Goal: Information Seeking & Learning: Learn about a topic

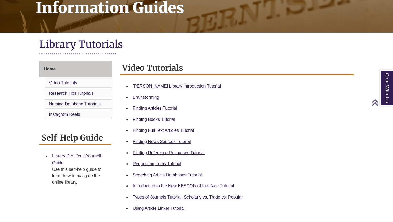
scroll to position [101, 0]
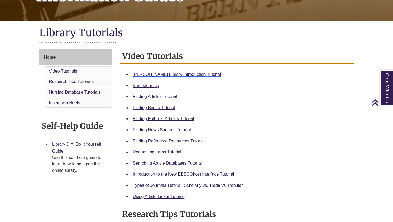
click at [141, 74] on link "Berntsen Library Introduction Tutorial" at bounding box center [177, 74] width 88 height 5
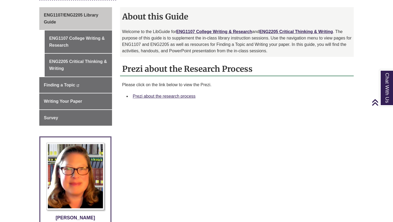
scroll to position [144, 0]
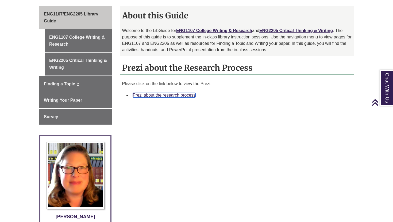
click at [157, 95] on link "Prezi about the research process" at bounding box center [164, 95] width 63 height 5
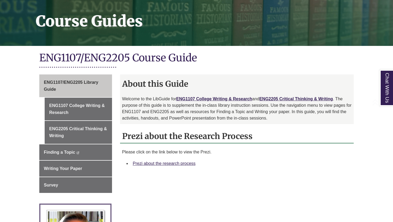
scroll to position [77, 0]
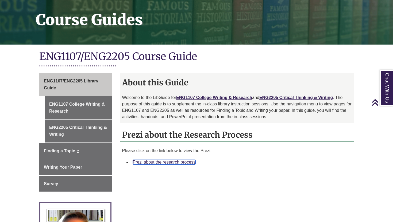
click at [158, 162] on link "Prezi about the research process" at bounding box center [164, 162] width 63 height 5
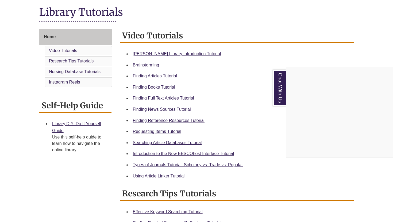
scroll to position [123, 0]
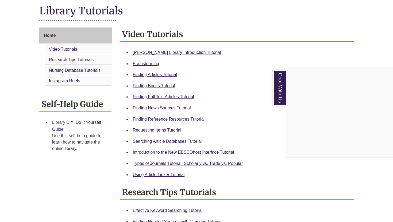
click at [144, 120] on div "Chat With Us" at bounding box center [196, 111] width 393 height 222
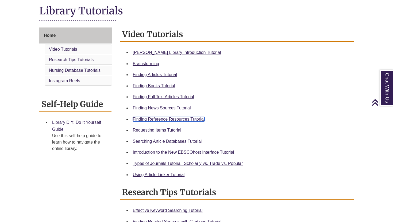
click at [144, 120] on link "Finding Reference Resources Tutorial" at bounding box center [169, 119] width 72 height 5
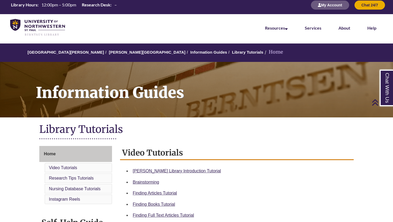
scroll to position [0, 0]
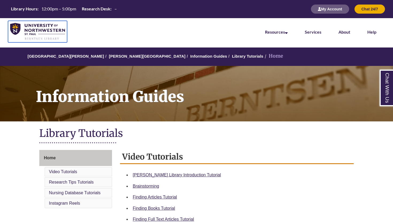
click at [60, 30] on img at bounding box center [37, 31] width 55 height 17
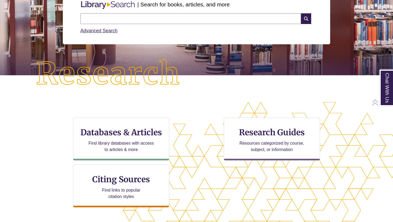
scroll to position [80, 0]
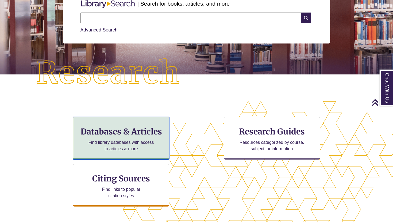
click at [114, 132] on h3 "Databases & Articles" at bounding box center [120, 132] width 87 height 10
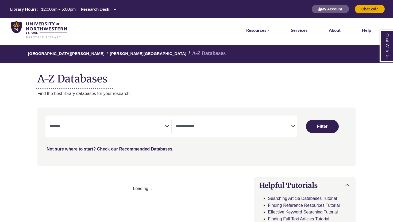
select select "Database Subject Filter"
select select "Database Types Filter"
select select "Database Subject Filter"
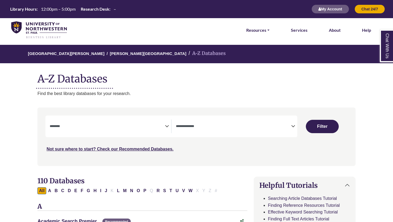
click at [291, 127] on icon "Search filters" at bounding box center [293, 126] width 4 height 8
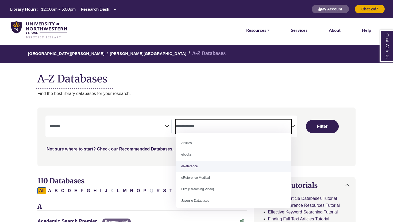
select select "*****"
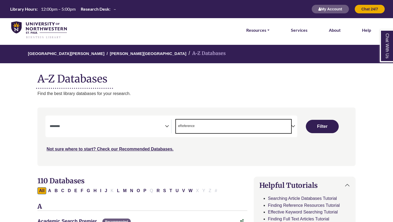
click at [163, 127] on textarea "Search" at bounding box center [107, 127] width 115 height 4
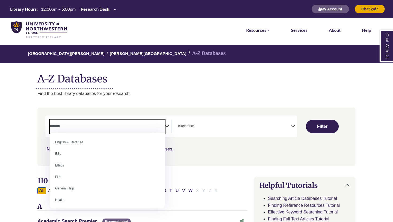
scroll to position [190, 0]
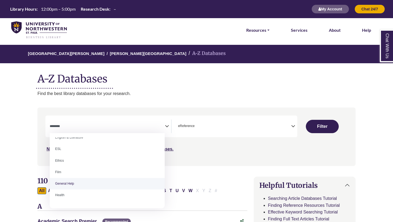
select select "*****"
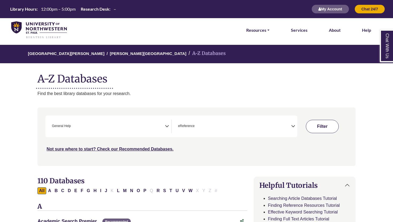
click at [326, 123] on button "Filter" at bounding box center [321, 126] width 33 height 13
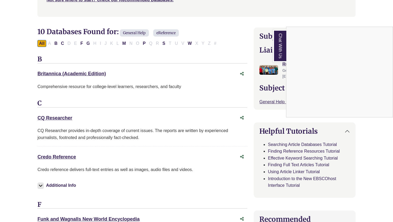
scroll to position [150, 0]
click at [70, 159] on div "Chat With Us" at bounding box center [196, 111] width 393 height 222
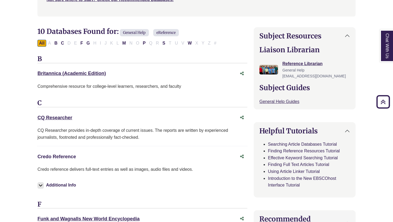
click at [70, 158] on link "Credo Reference This link opens in a new window" at bounding box center [56, 156] width 38 height 5
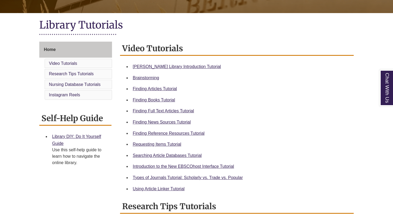
scroll to position [124, 0]
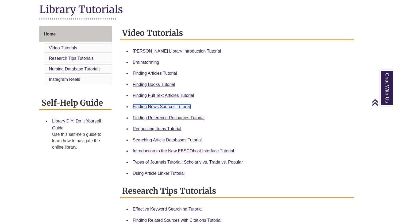
click at [156, 107] on link "Finding News Sources Tutorial" at bounding box center [162, 106] width 58 height 5
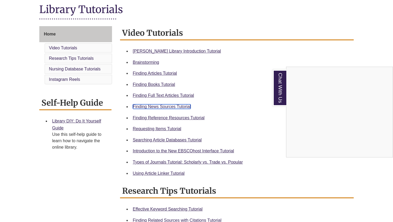
scroll to position [0, 0]
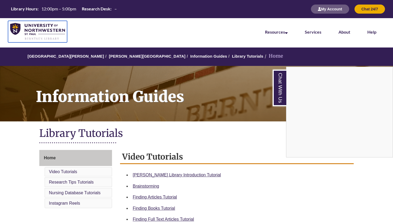
click at [36, 30] on img at bounding box center [37, 31] width 55 height 17
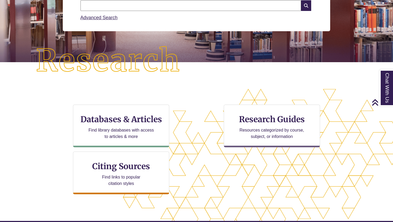
scroll to position [69, 0]
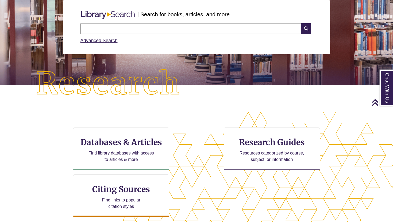
click at [152, 29] on input "text" at bounding box center [190, 28] width 220 height 11
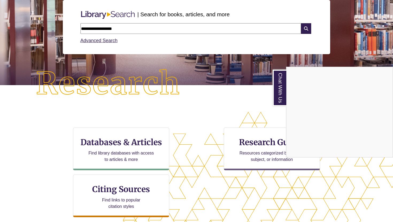
type input "**********"
click at [305, 29] on div "Chat With Us" at bounding box center [196, 111] width 393 height 222
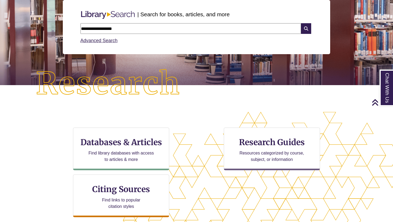
click at [305, 29] on icon at bounding box center [306, 28] width 10 height 11
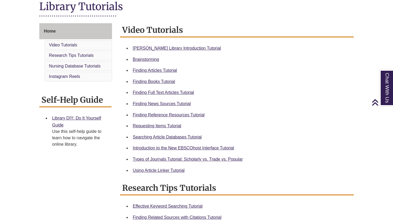
scroll to position [128, 0]
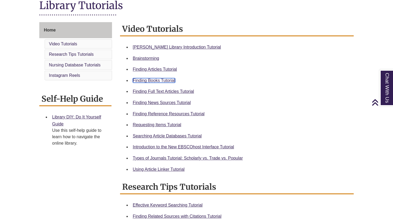
click at [150, 79] on link "Finding Books Tutorial" at bounding box center [154, 80] width 42 height 5
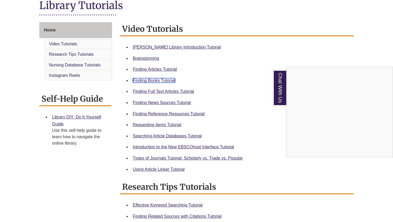
scroll to position [0, 0]
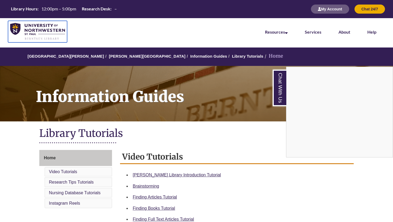
click at [34, 29] on img at bounding box center [37, 31] width 55 height 17
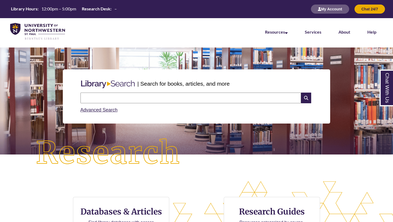
click at [177, 97] on input "text" at bounding box center [190, 98] width 220 height 11
type input "*"
click at [81, 98] on input "**********" at bounding box center [190, 98] width 220 height 11
type input "**********"
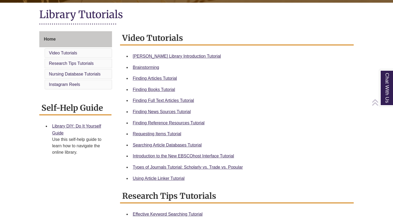
scroll to position [119, 0]
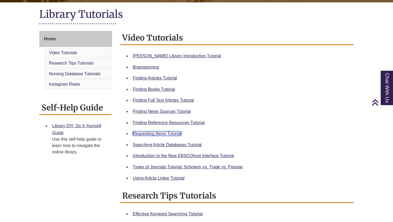
click at [143, 133] on link "Requesting Items Tutorial" at bounding box center [157, 133] width 48 height 5
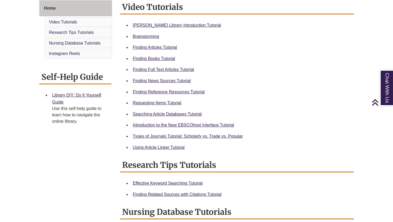
scroll to position [152, 0]
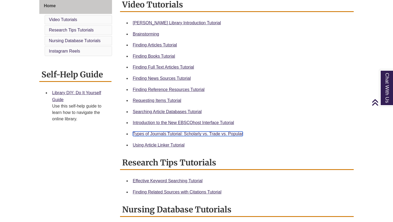
click at [156, 134] on link "Types of Journals Tutorial: Scholarly vs. Trade vs. Popular" at bounding box center [188, 134] width 110 height 5
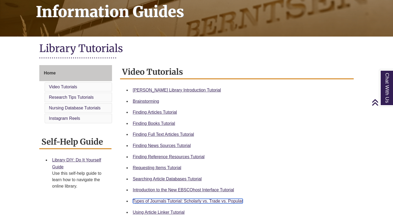
scroll to position [0, 0]
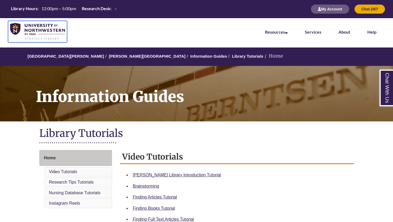
click at [37, 28] on img at bounding box center [37, 31] width 55 height 17
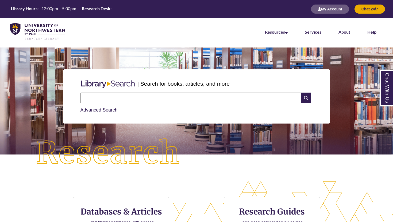
click at [87, 100] on input "text" at bounding box center [190, 98] width 220 height 11
type input "**********"
click at [307, 100] on icon at bounding box center [306, 98] width 10 height 11
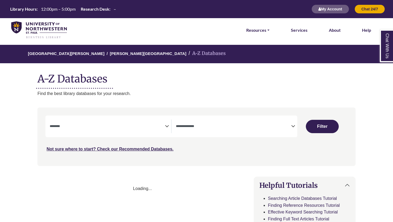
select select "Database Subject Filter"
select select "Database Types Filter"
select select "Database Subject Filter"
select select "Database Types Filter"
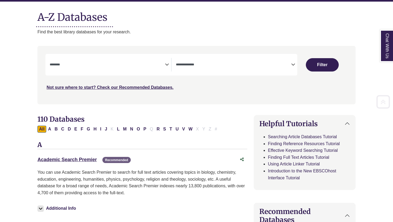
scroll to position [62, 0]
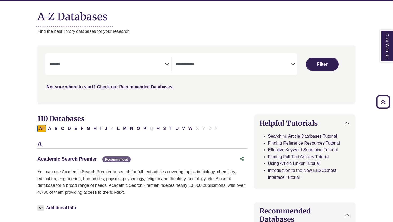
click at [167, 65] on icon "Search filters" at bounding box center [167, 63] width 4 height 8
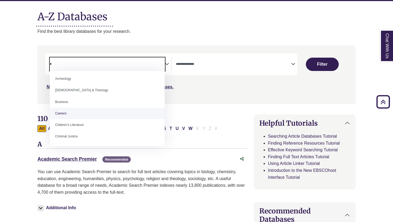
scroll to position [0, 0]
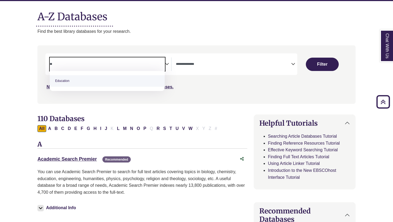
type textarea "**"
select select "*****"
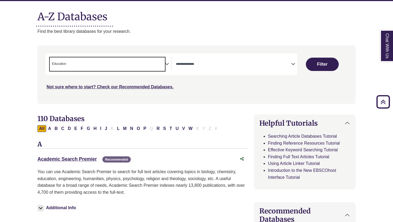
scroll to position [68, 0]
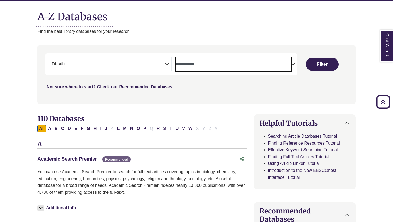
click at [208, 69] on span "Search filters" at bounding box center [233, 64] width 115 height 14
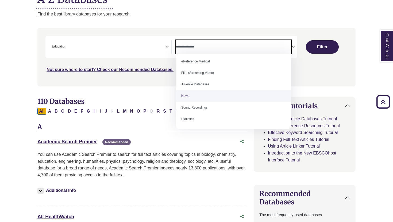
scroll to position [0, 0]
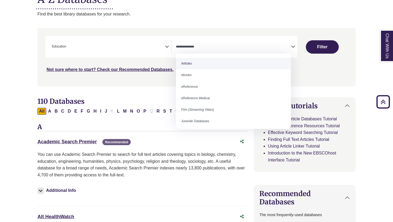
select select "*****"
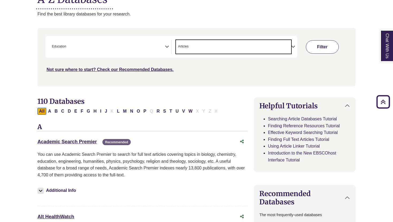
click at [310, 50] on button "Filter" at bounding box center [321, 46] width 33 height 13
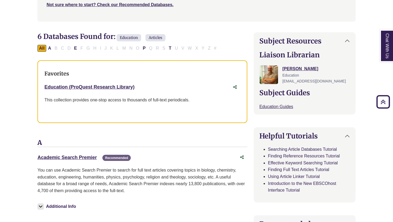
scroll to position [148, 0]
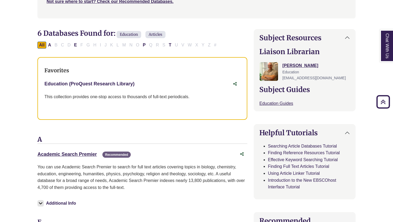
click at [74, 85] on link "Education (ProQuest Research Library) This link opens in a new window" at bounding box center [89, 83] width 90 height 5
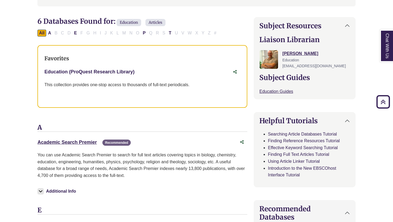
scroll to position [160, 0]
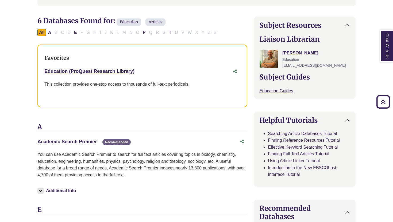
click at [66, 142] on link "Academic Search Premier This link opens in a new window" at bounding box center [66, 141] width 59 height 5
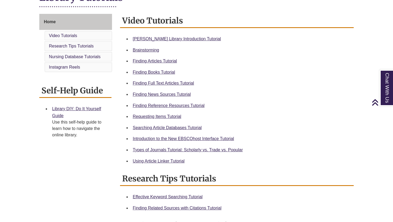
scroll to position [139, 0]
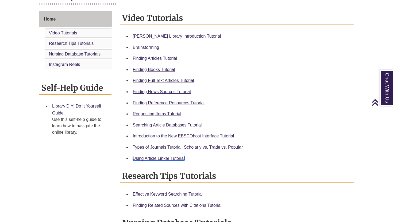
click at [146, 156] on link "Using Article Linker Tutorial" at bounding box center [159, 158] width 52 height 5
